Goal: Task Accomplishment & Management: Manage account settings

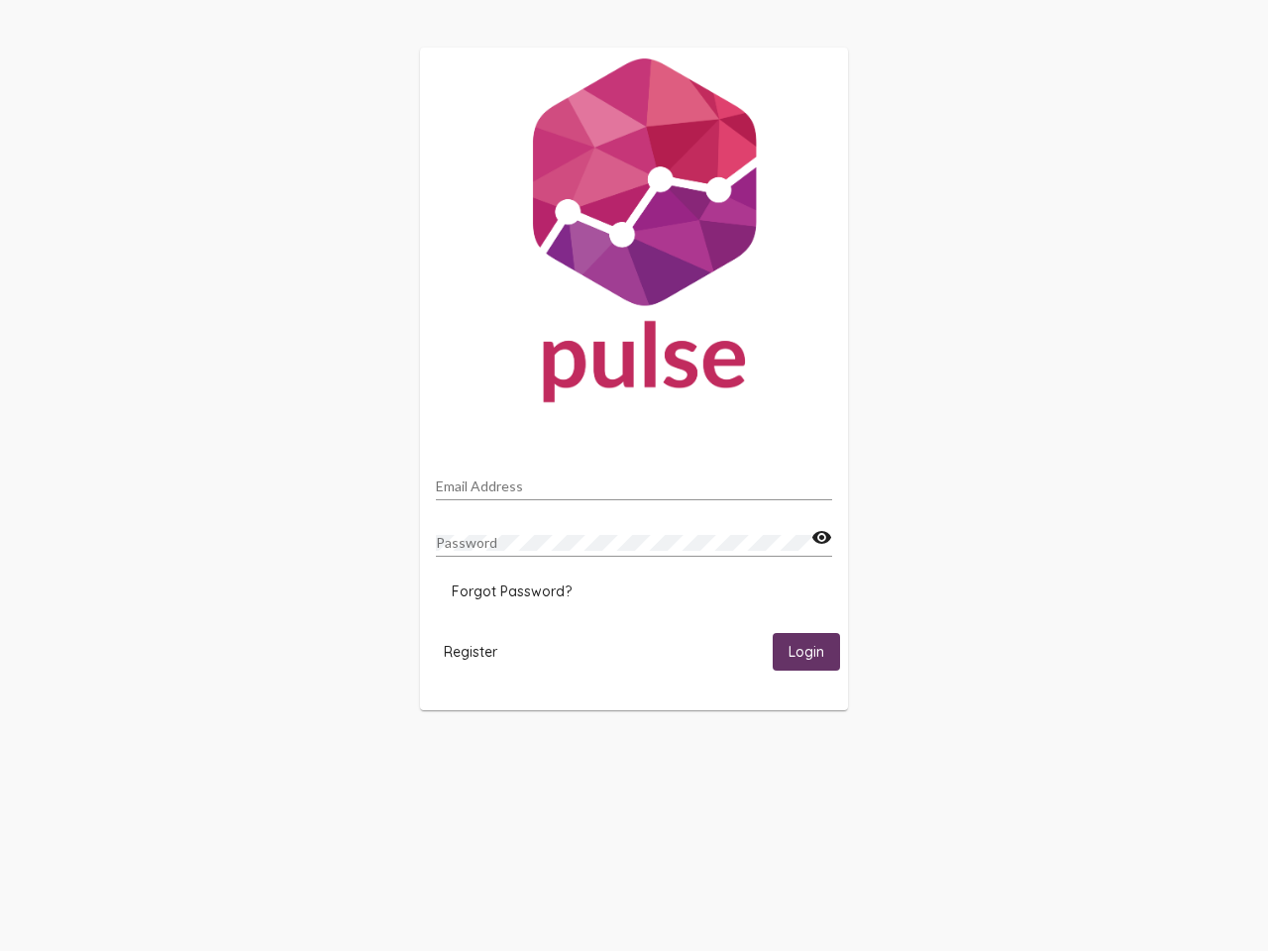
click at [634, 480] on input "Email Address" at bounding box center [634, 486] width 396 height 16
click at [821, 538] on mat-icon "visibility" at bounding box center [821, 538] width 21 height 24
click at [511, 591] on span "Forgot Password?" at bounding box center [512, 591] width 120 height 18
click at [470, 651] on span "Register" at bounding box center [470, 652] width 53 height 18
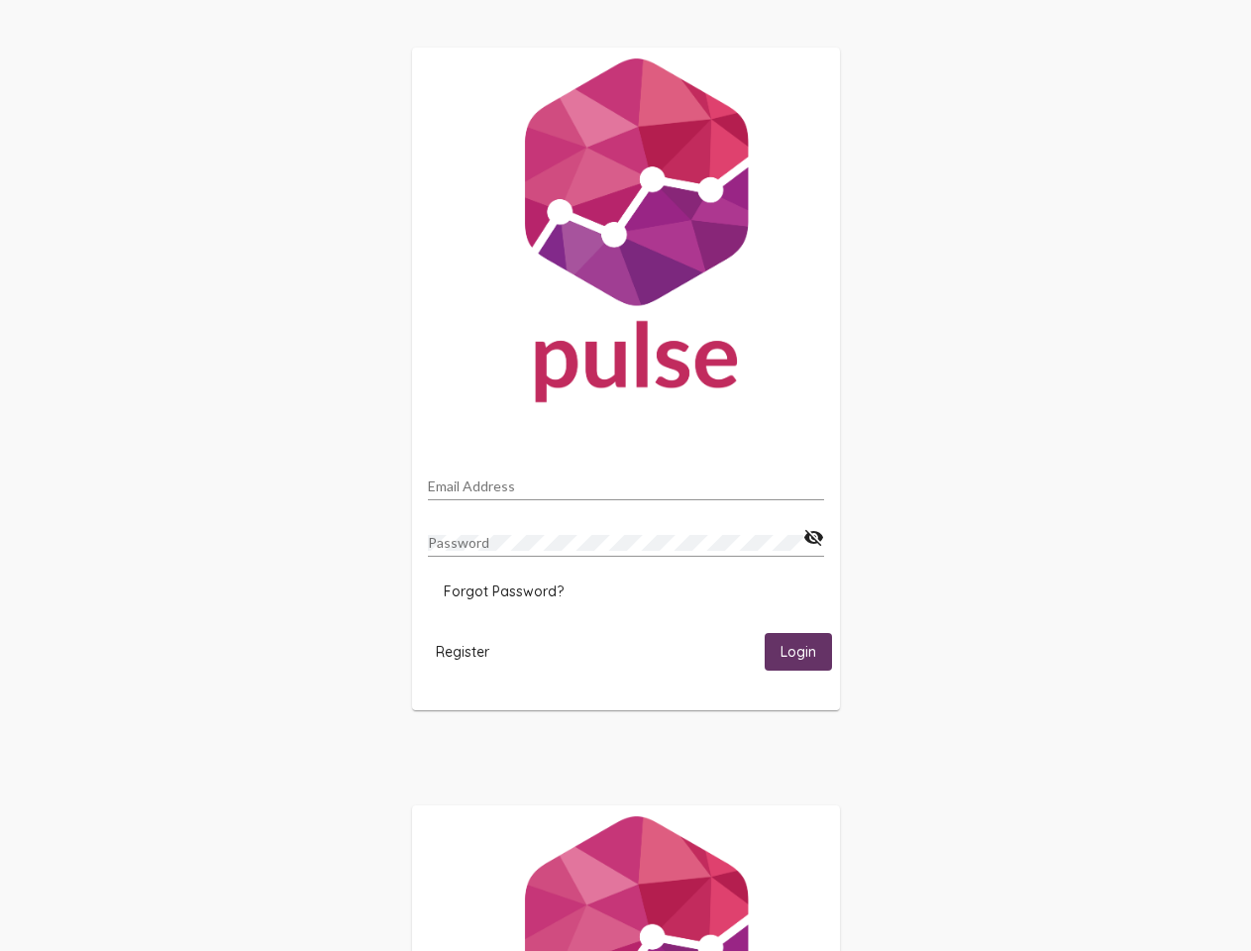
click at [806, 651] on span "Login" at bounding box center [798, 653] width 36 height 18
